Goal: Task Accomplishment & Management: Manage account settings

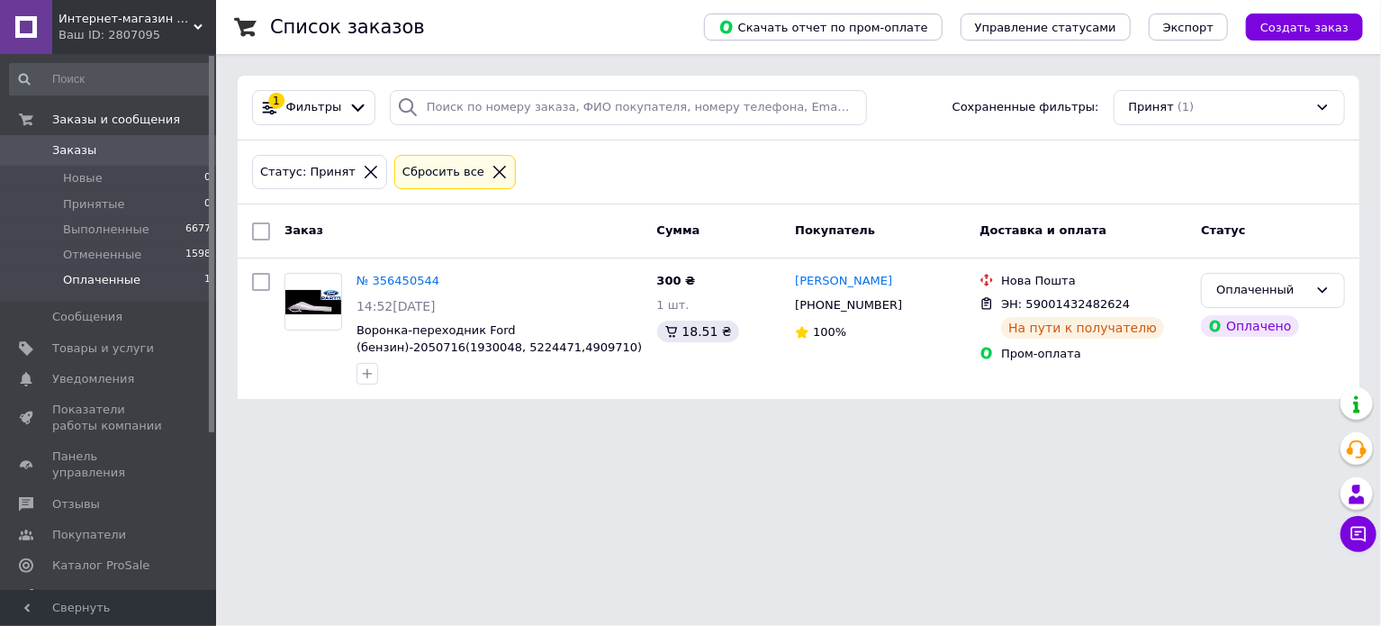
click at [96, 293] on li "Оплаченные 1" at bounding box center [110, 284] width 221 height 34
click at [100, 212] on span "Принятые" at bounding box center [94, 204] width 62 height 16
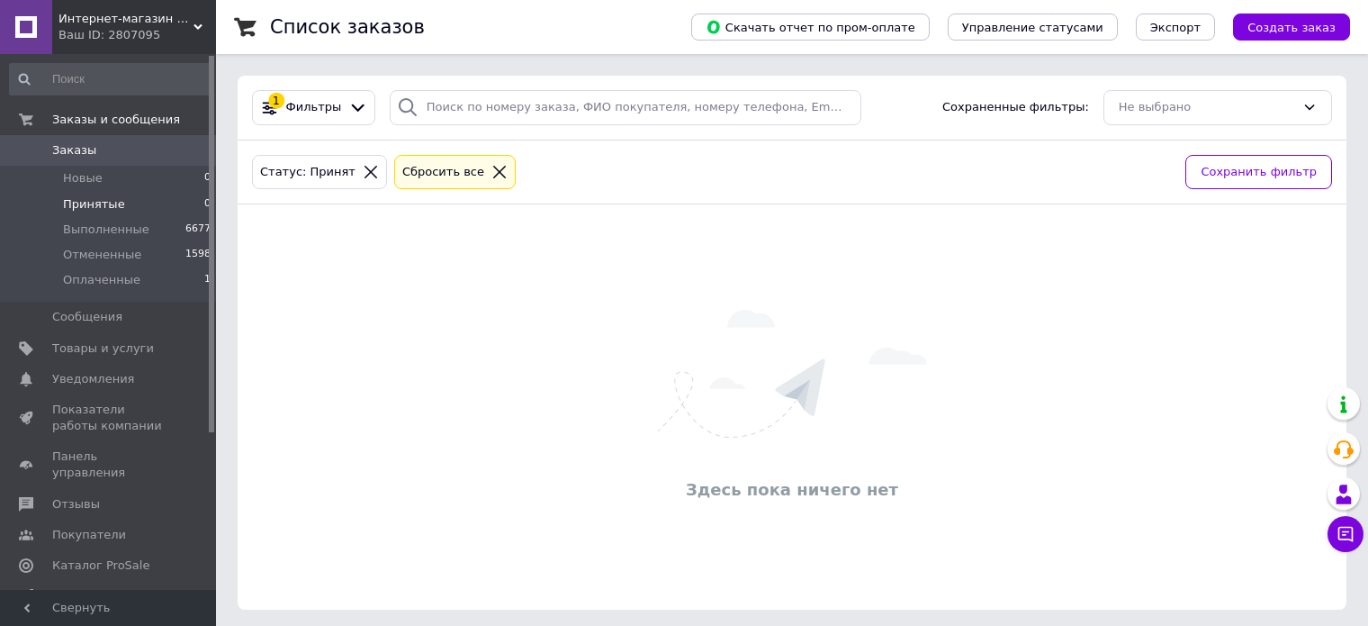
click at [95, 192] on li "Принятые 0" at bounding box center [110, 204] width 221 height 25
click at [91, 179] on span "Новые" at bounding box center [83, 178] width 40 height 16
click at [96, 277] on span "Оплаченные" at bounding box center [101, 280] width 77 height 16
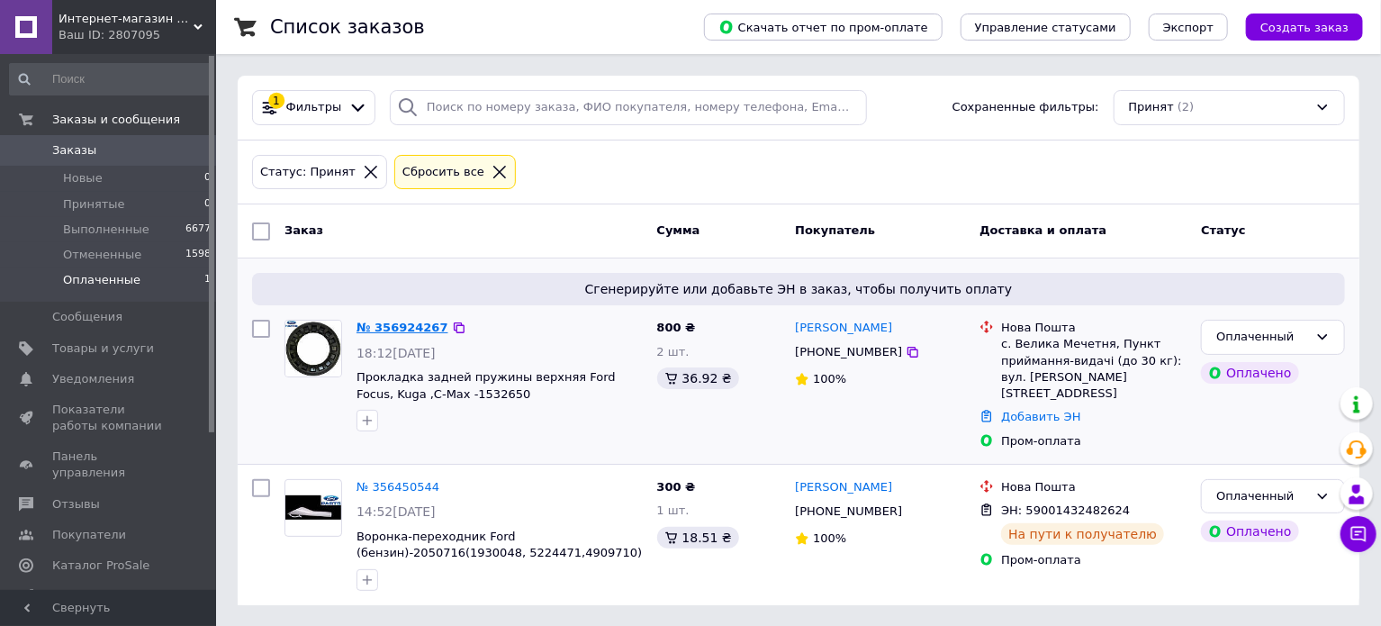
click at [412, 331] on link "№ 356924267" at bounding box center [402, 327] width 92 height 14
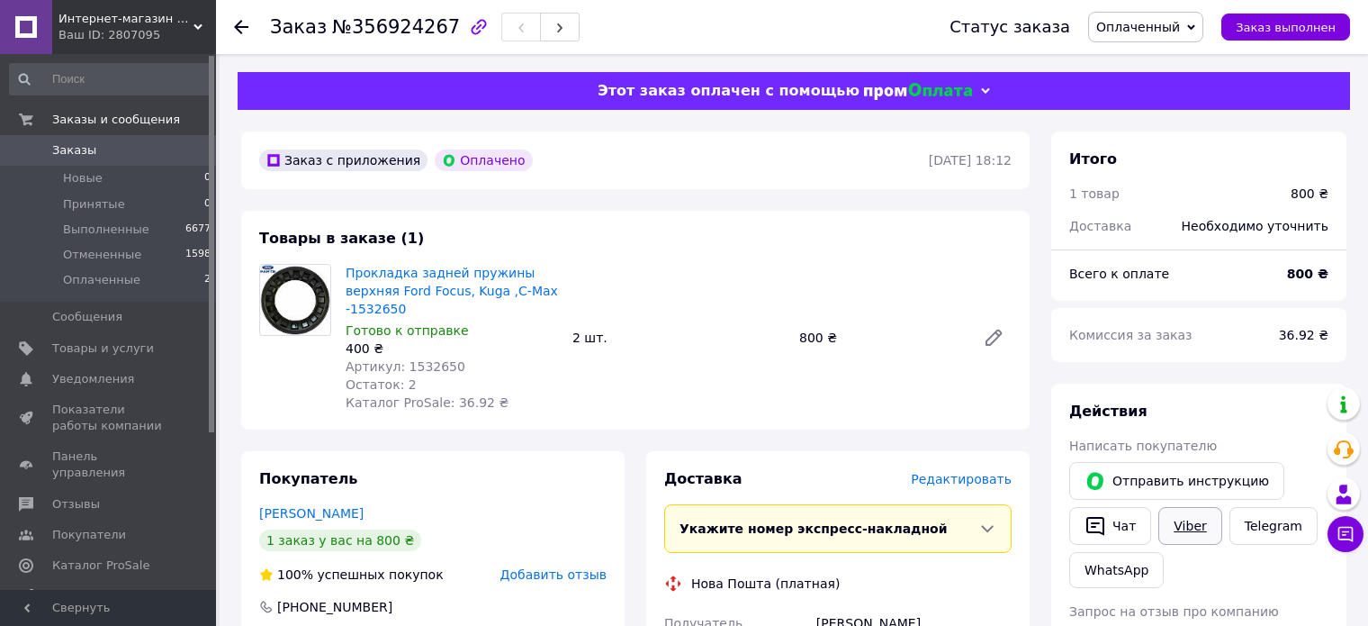
click at [1180, 528] on link "Viber" at bounding box center [1190, 526] width 63 height 38
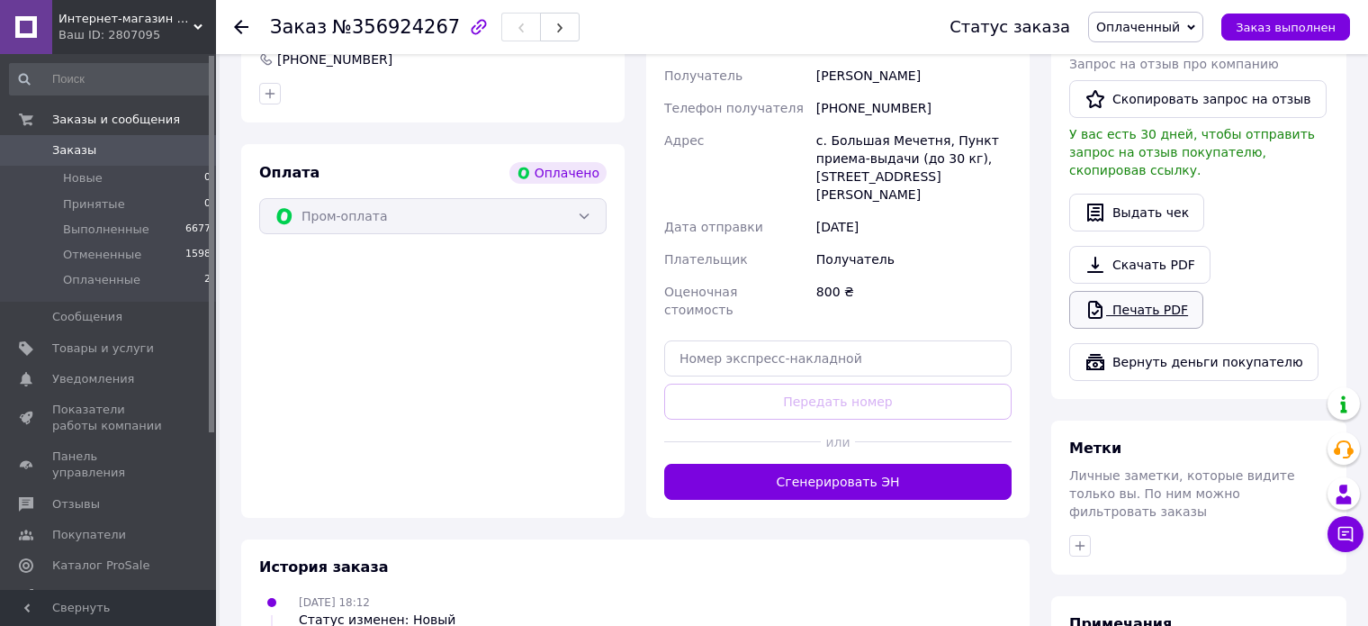
click at [1157, 291] on link "Печать PDF" at bounding box center [1136, 310] width 134 height 38
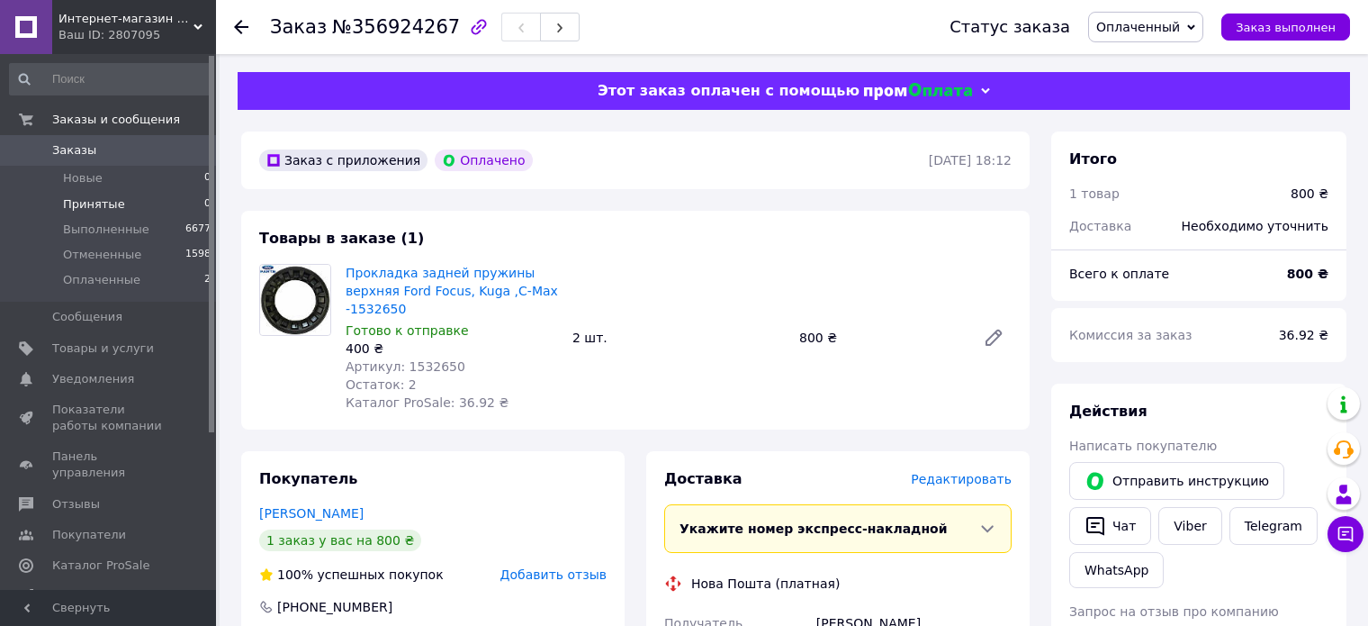
click at [117, 197] on li "Принятые 0" at bounding box center [110, 204] width 221 height 25
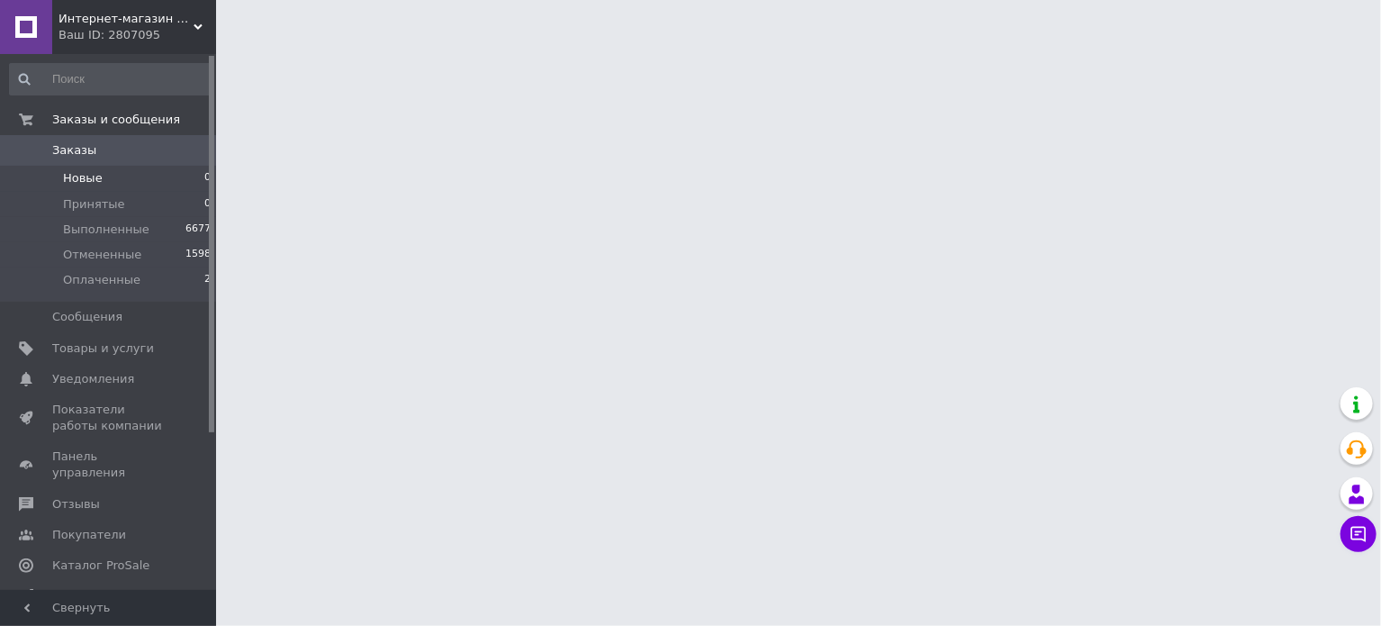
click at [96, 177] on span "Новые" at bounding box center [83, 178] width 40 height 16
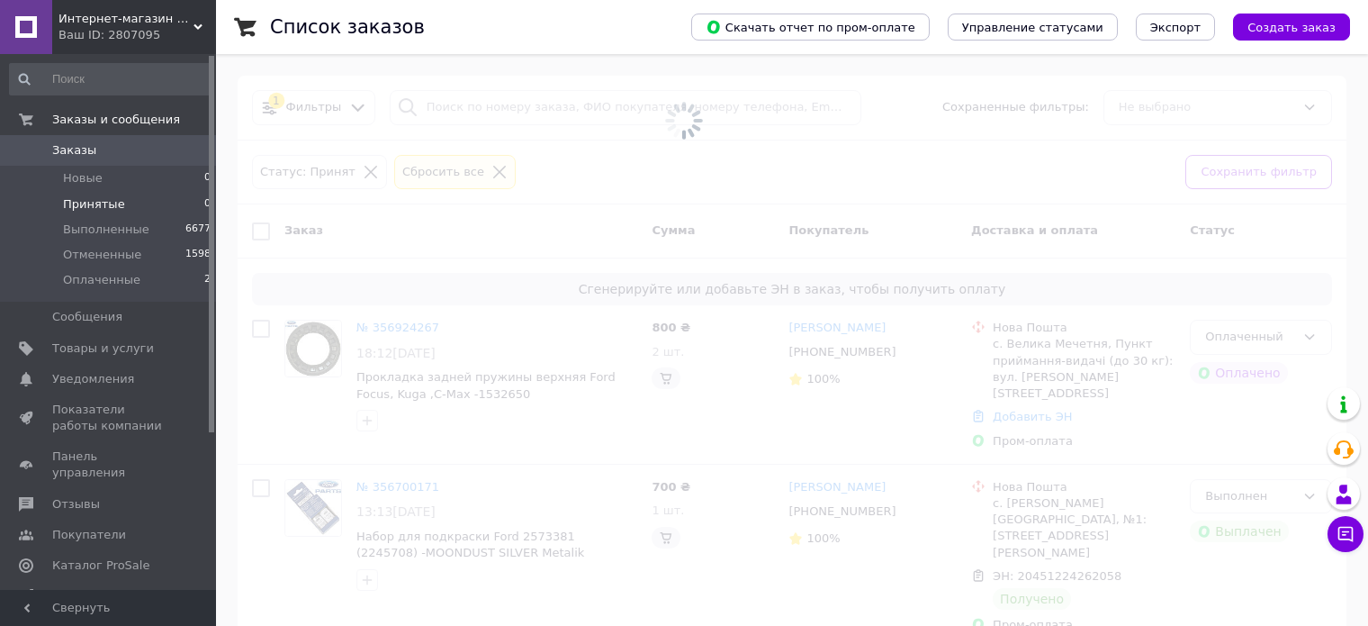
click at [128, 206] on li "Принятые 0" at bounding box center [110, 204] width 221 height 25
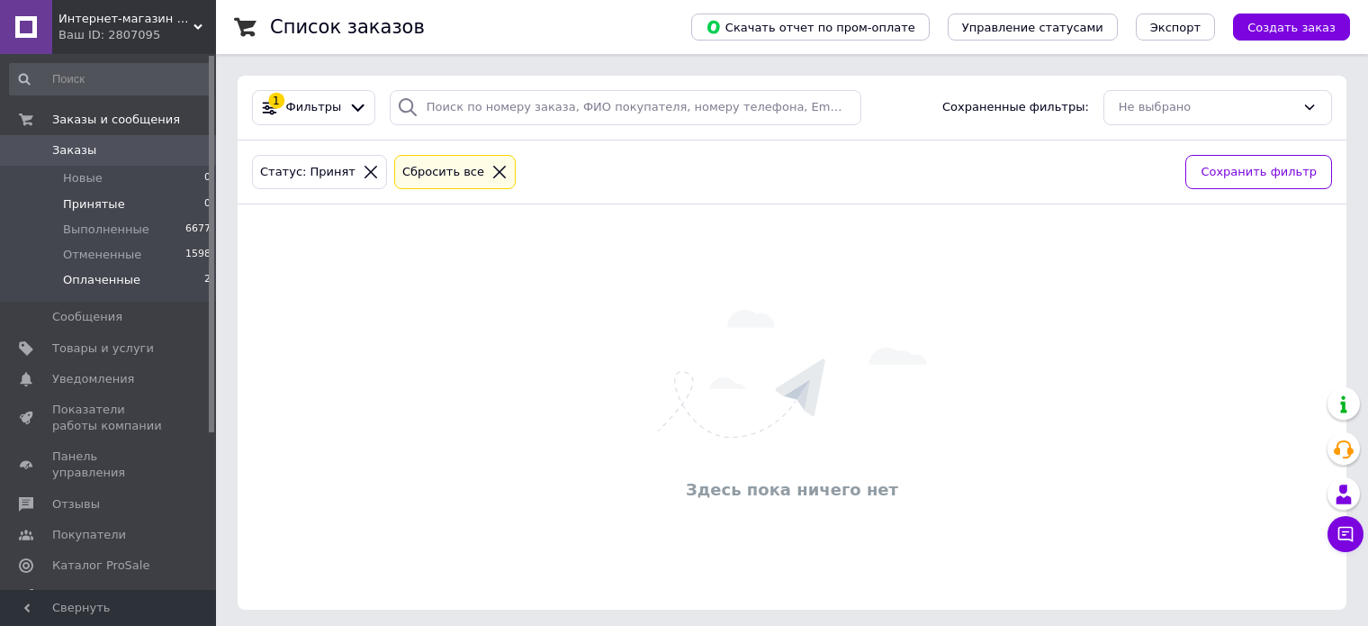
click at [82, 281] on span "Оплаченные" at bounding box center [101, 280] width 77 height 16
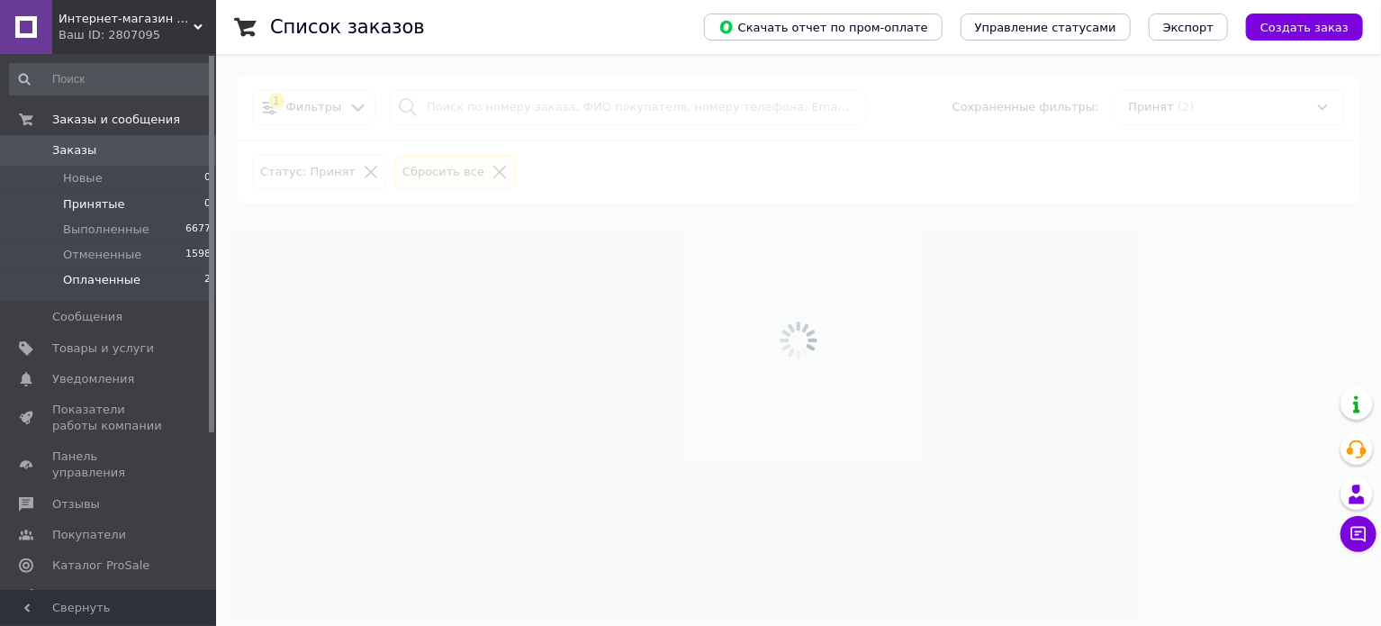
click at [91, 203] on span "Принятые" at bounding box center [94, 204] width 62 height 16
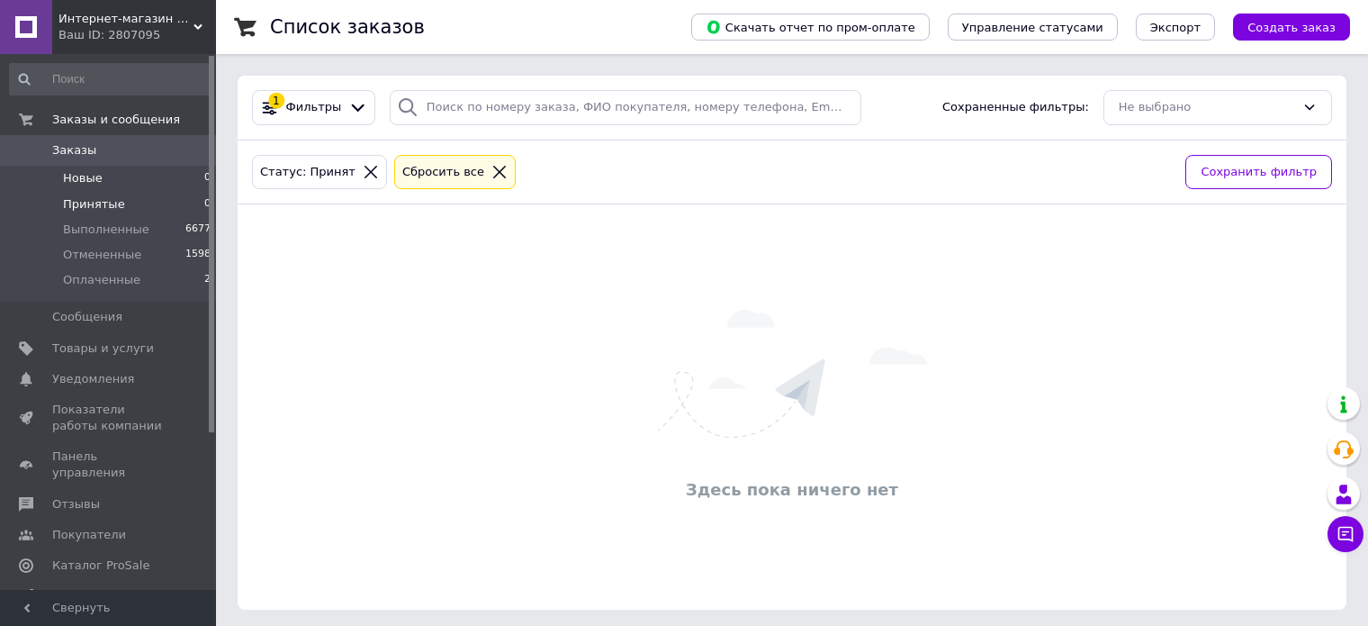
click at [90, 167] on li "Новые 0" at bounding box center [110, 178] width 221 height 25
click at [109, 276] on span "Оплаченные" at bounding box center [101, 280] width 77 height 16
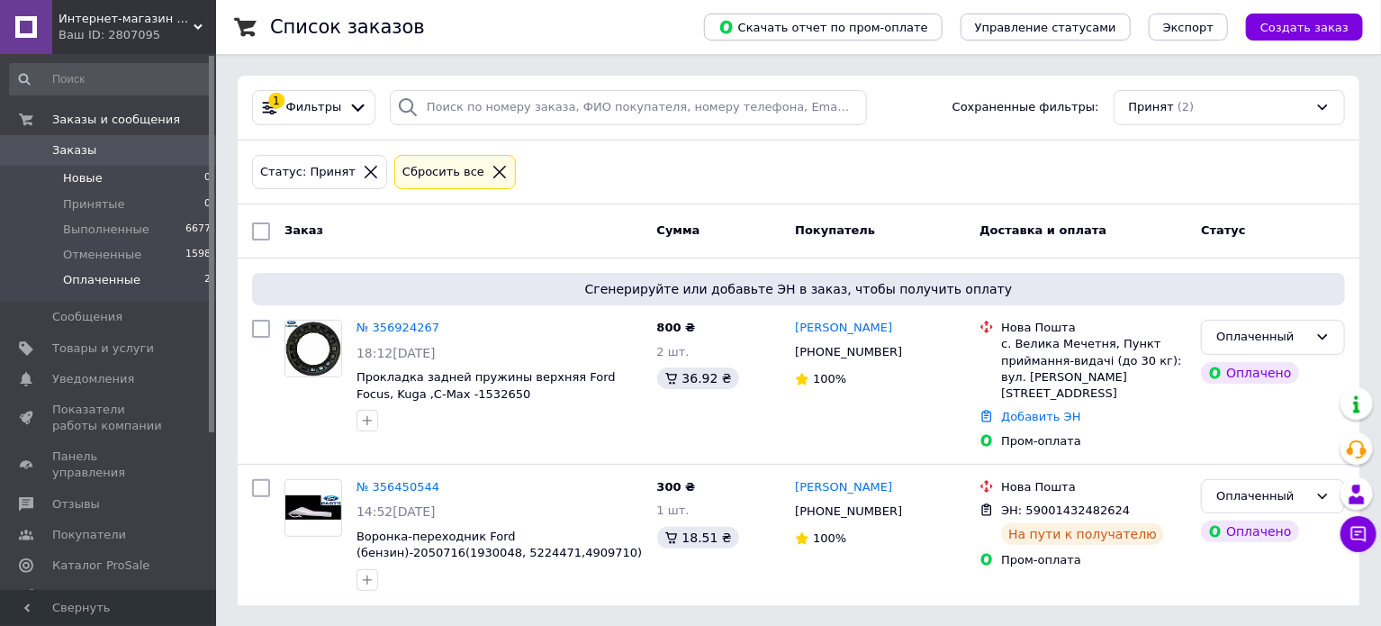
click at [101, 179] on li "Новые 0" at bounding box center [110, 178] width 221 height 25
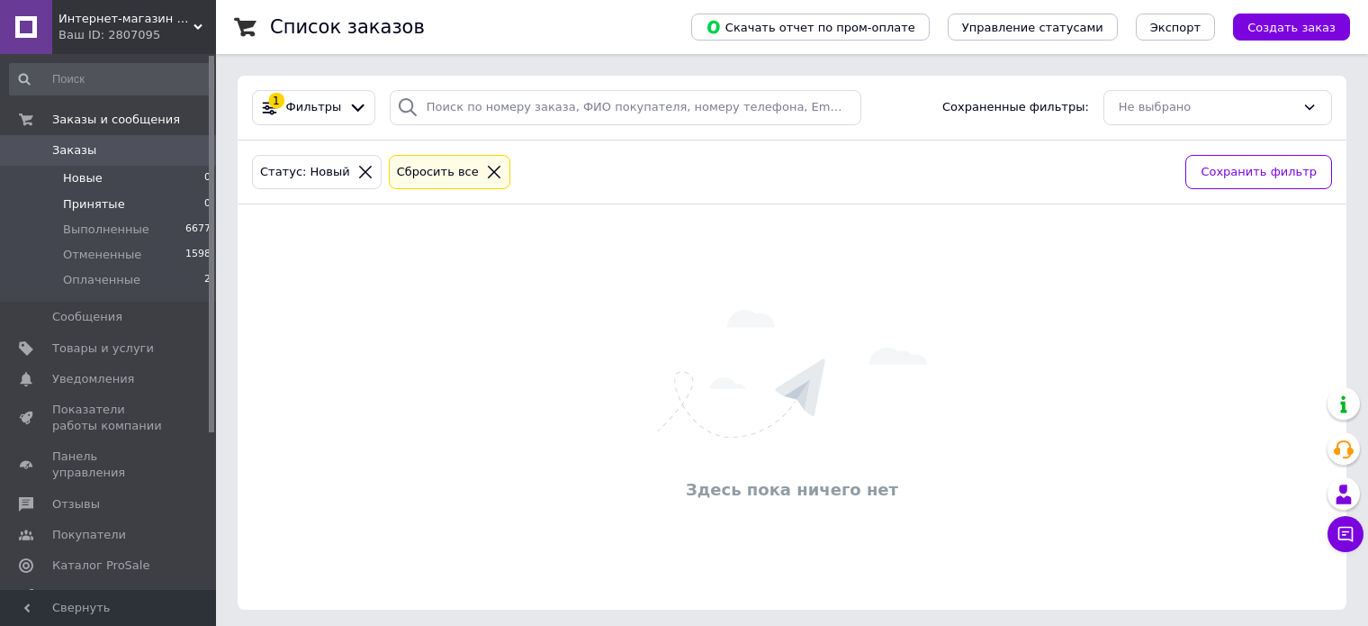
click at [78, 201] on span "Принятые" at bounding box center [94, 204] width 62 height 16
click at [91, 170] on span "Новые" at bounding box center [83, 178] width 40 height 16
click at [105, 270] on li "Оплаченные 2" at bounding box center [110, 284] width 221 height 34
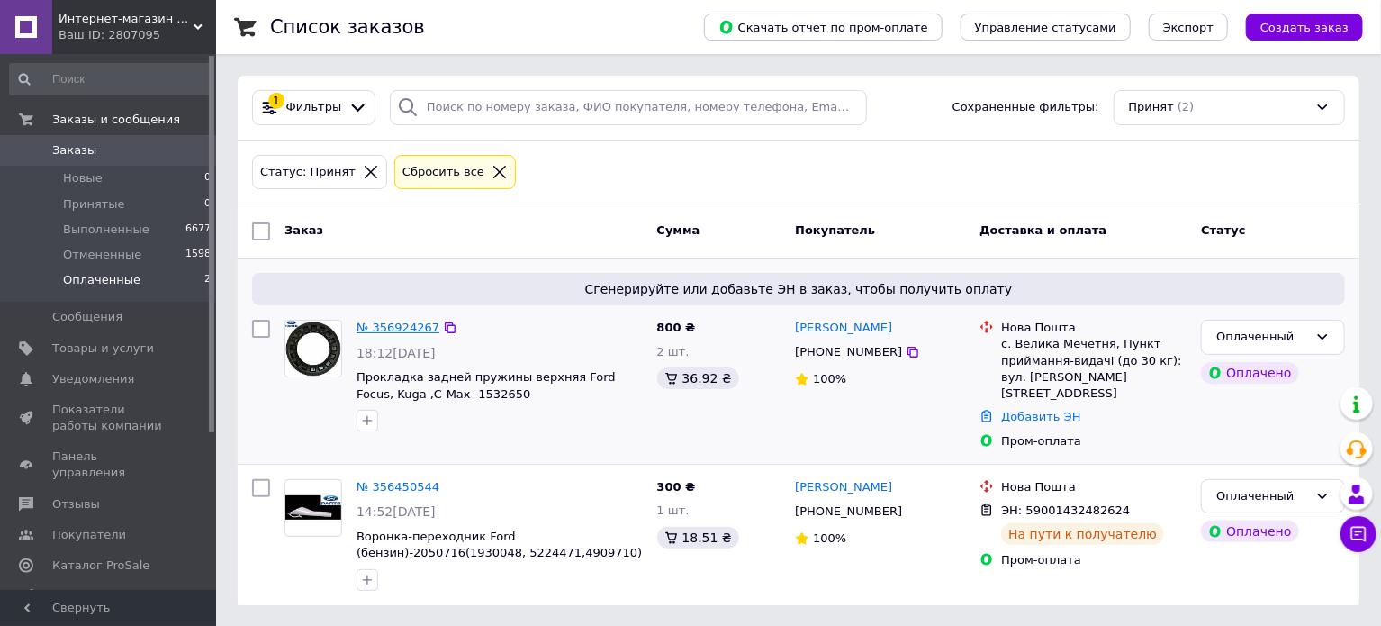
click at [388, 328] on link "№ 356924267" at bounding box center [397, 327] width 83 height 14
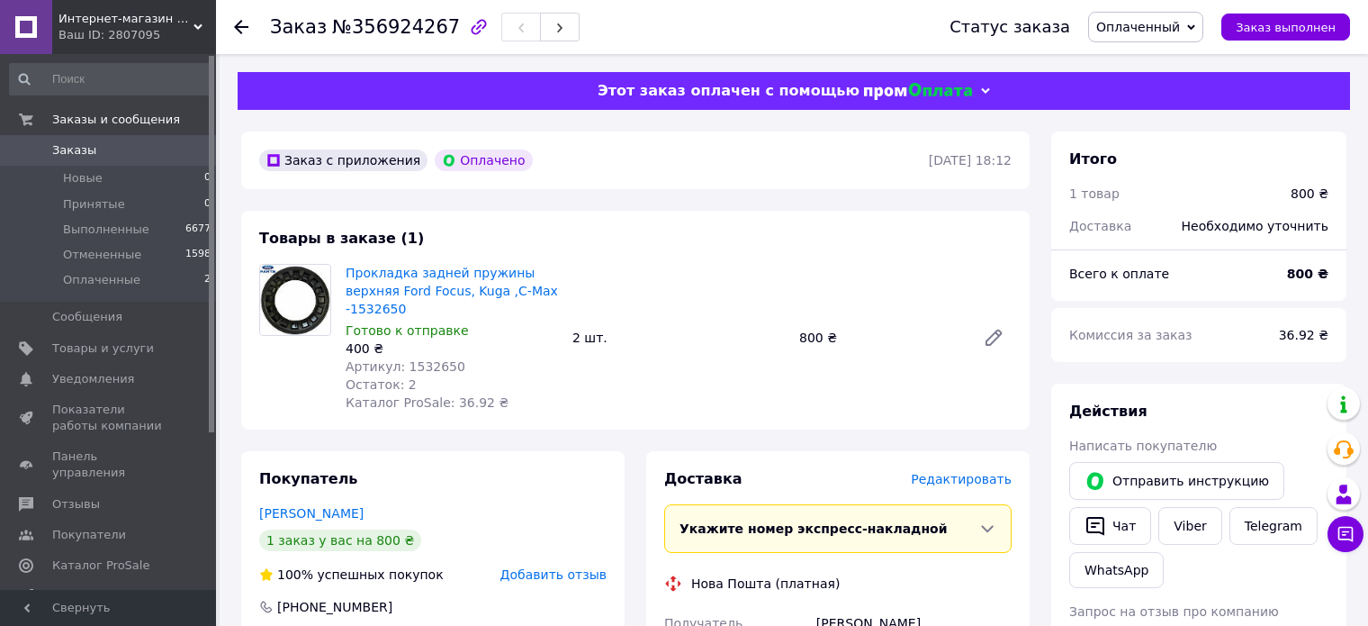
click at [420, 373] on span "Артикул: 1532650" at bounding box center [406, 366] width 120 height 14
copy span "1532650"
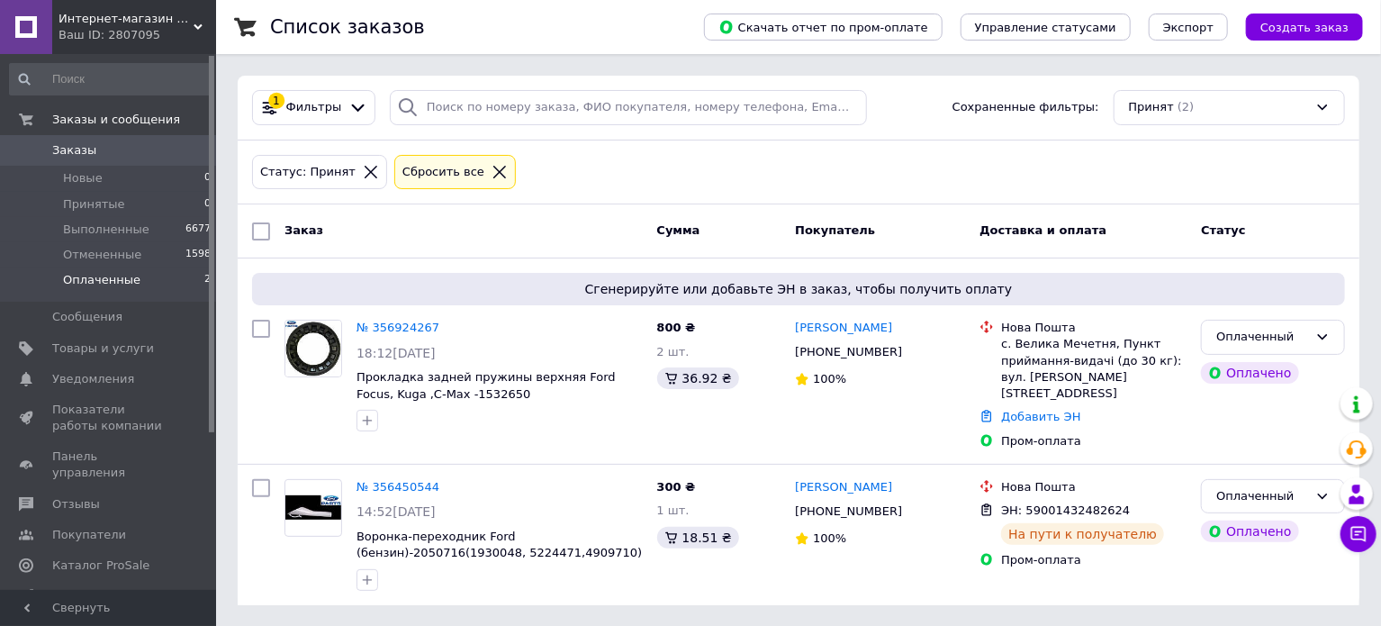
click at [111, 289] on li "Оплаченные 2" at bounding box center [110, 284] width 221 height 34
